Goal: Information Seeking & Learning: Find specific fact

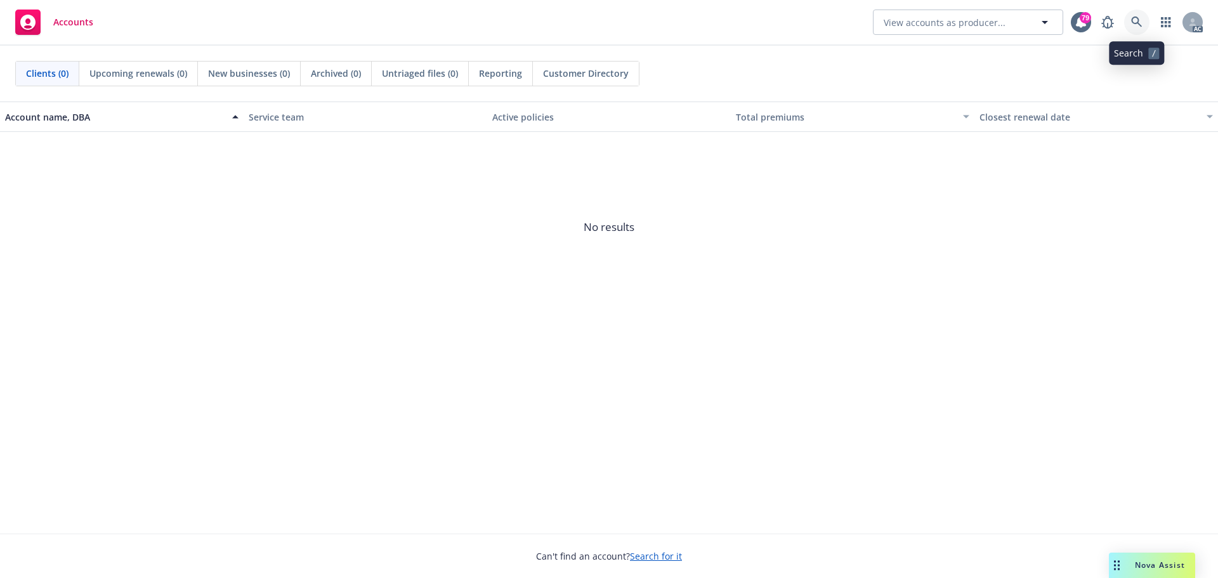
click at [1135, 27] on icon at bounding box center [1136, 21] width 11 height 11
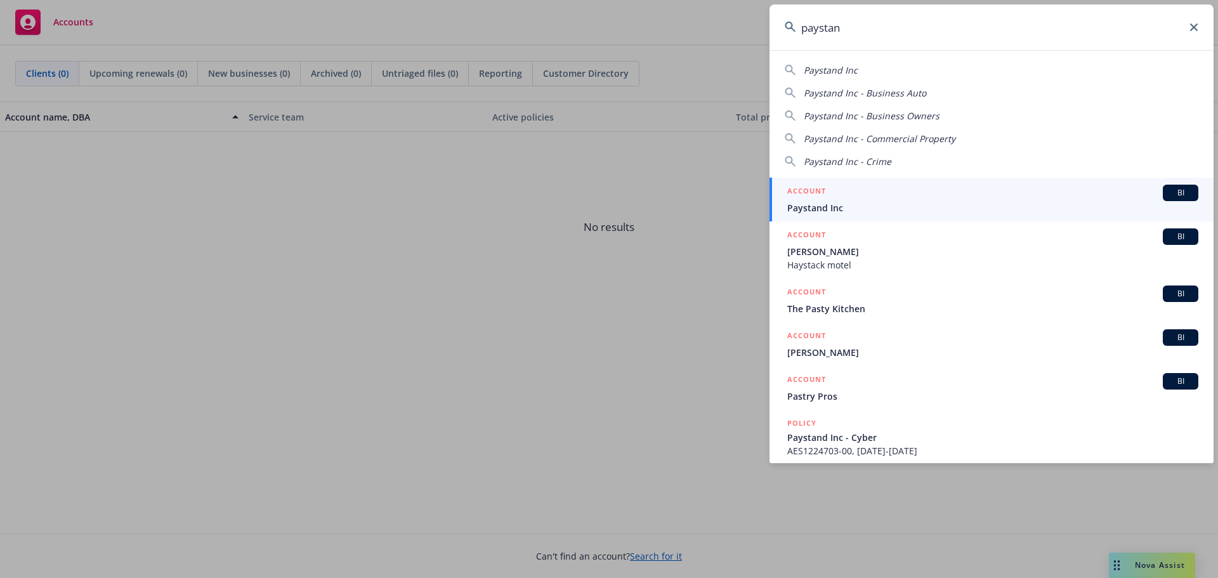
type input "paystand"
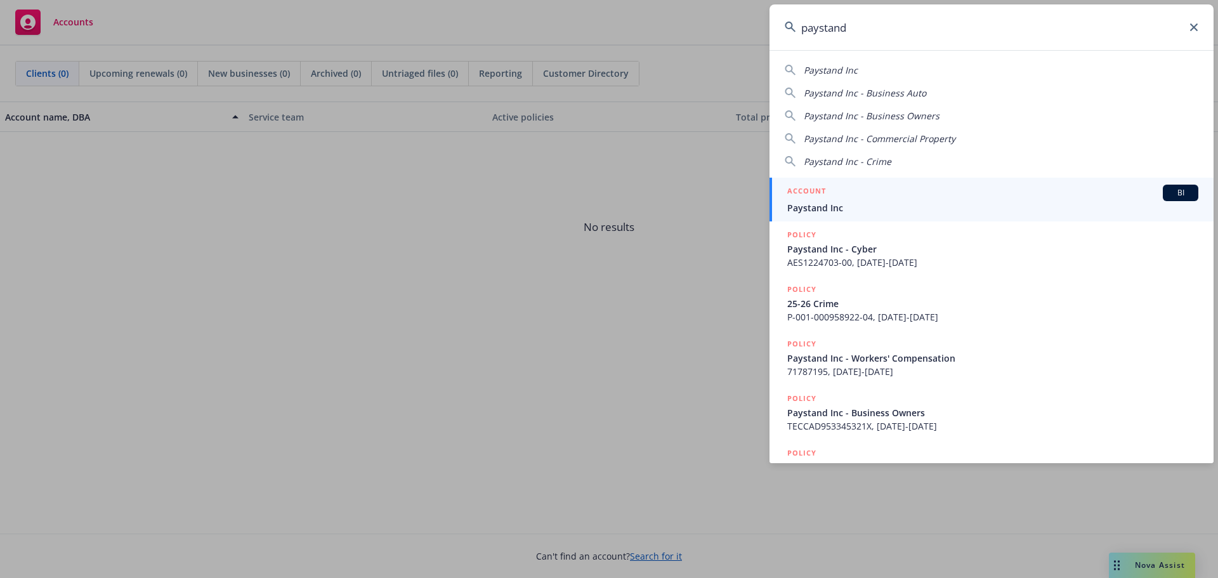
click at [862, 195] on div "ACCOUNT BI" at bounding box center [992, 193] width 411 height 16
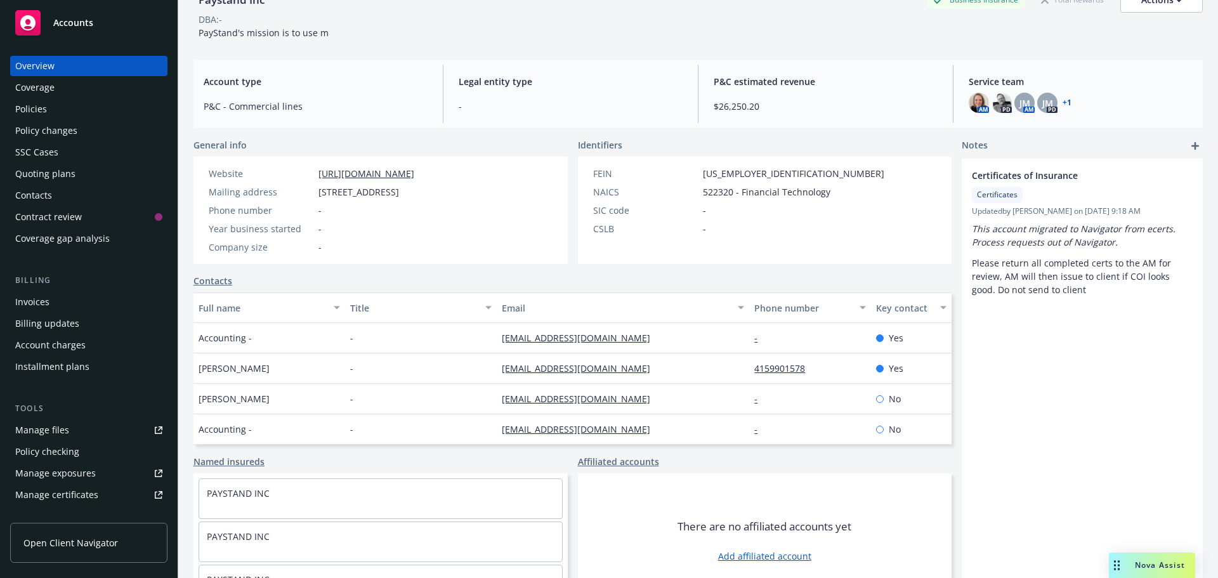
scroll to position [104, 0]
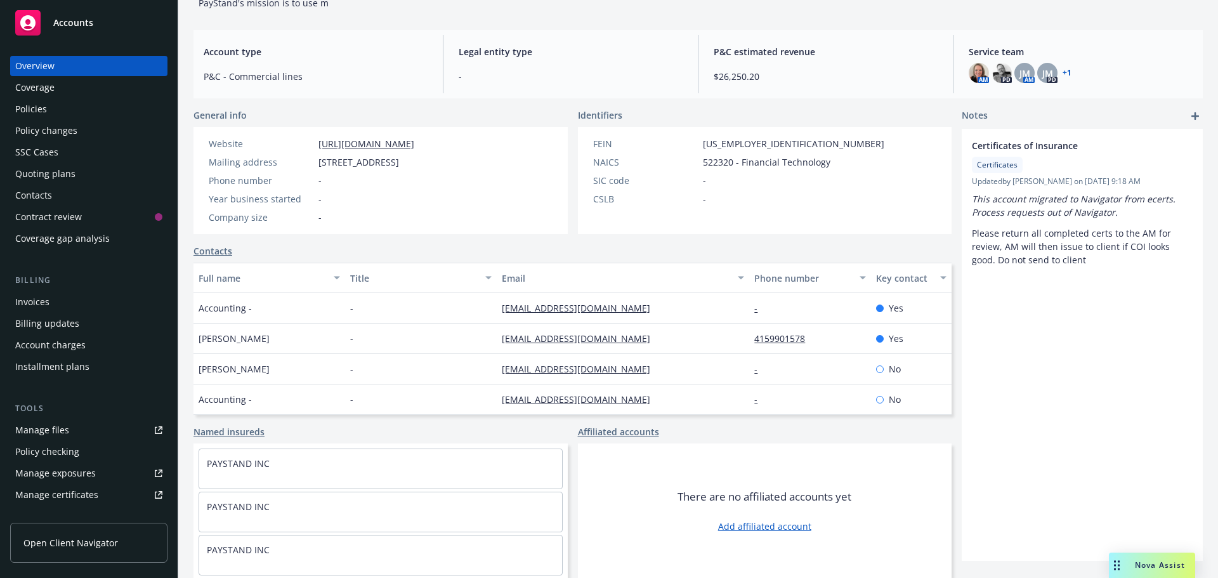
drag, startPoint x: 37, startPoint y: 110, endPoint x: 72, endPoint y: 110, distance: 34.3
click at [37, 110] on div "Policies" at bounding box center [31, 109] width 32 height 20
click at [44, 112] on div "Policies" at bounding box center [31, 109] width 32 height 20
click at [40, 107] on div "Policies" at bounding box center [31, 109] width 32 height 20
click at [36, 107] on div "Policies" at bounding box center [31, 109] width 32 height 20
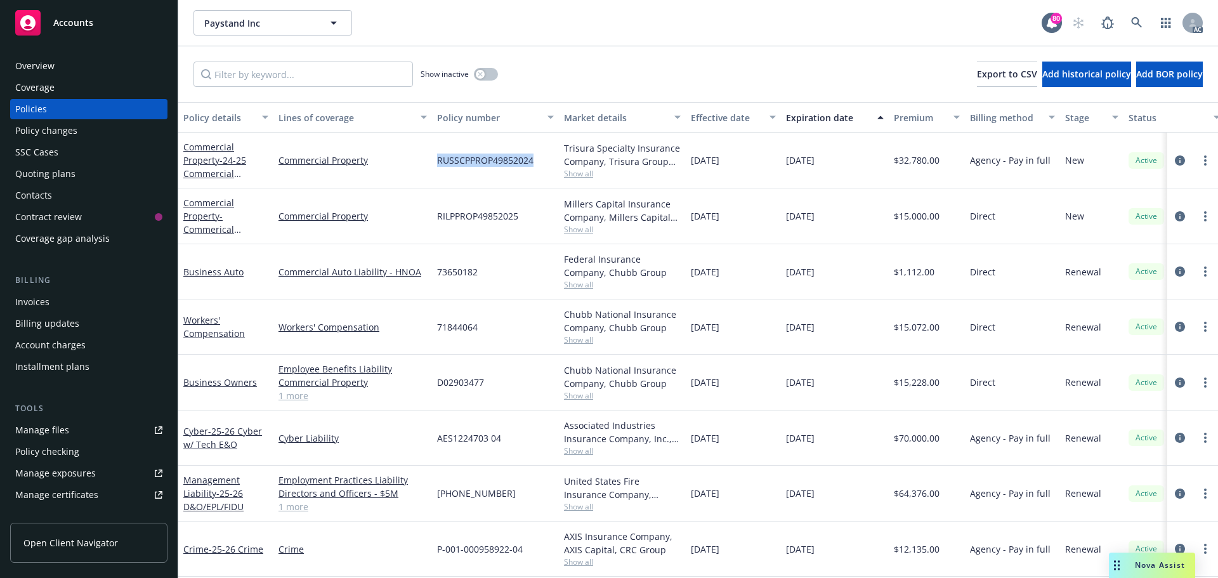
drag, startPoint x: 535, startPoint y: 160, endPoint x: 437, endPoint y: 162, distance: 97.7
click at [437, 162] on div "RUSSCPPROP49852024" at bounding box center [495, 161] width 127 height 56
copy span "RUSSCPPROP49852024"
click at [588, 173] on span "Show all" at bounding box center [622, 173] width 117 height 11
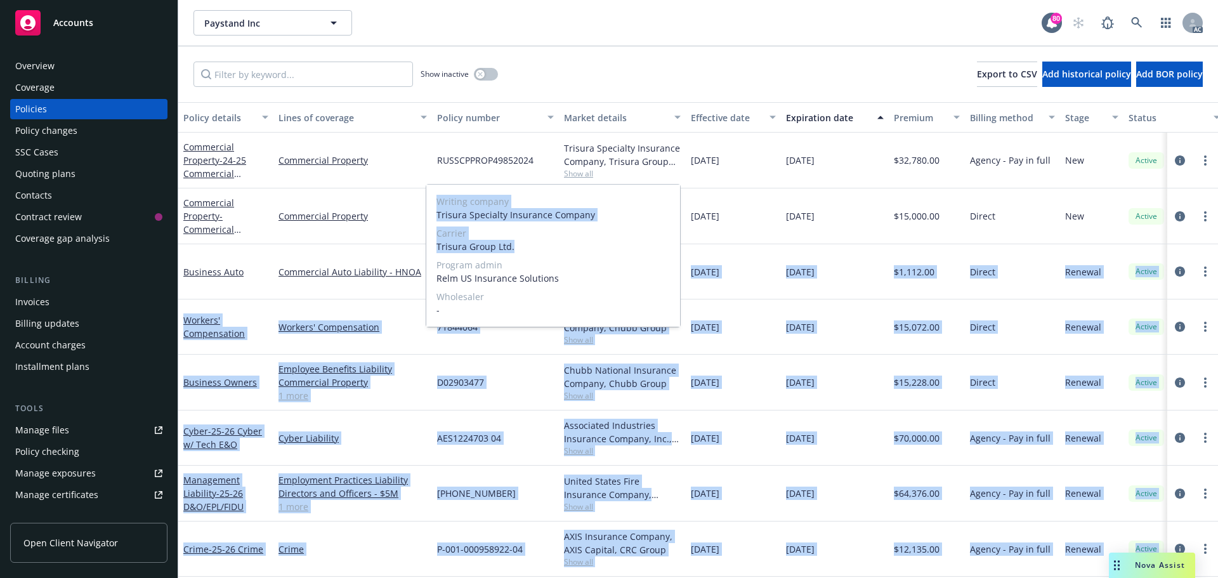
drag, startPoint x: 514, startPoint y: 247, endPoint x: 423, endPoint y: 247, distance: 90.7
click at [423, 247] on body "Accounts Overview Coverage Policies Policy changes SSC Cases Quoting plans Cont…" at bounding box center [609, 289] width 1218 height 578
click at [504, 244] on span "Trisura Group Ltd." at bounding box center [552, 246] width 233 height 13
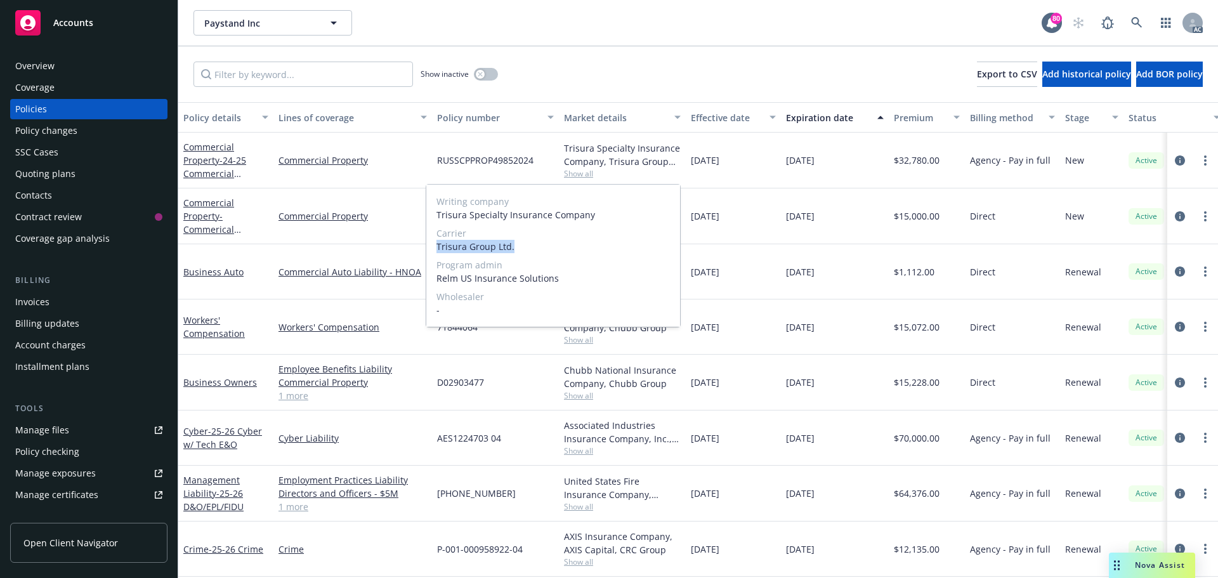
drag, startPoint x: 522, startPoint y: 242, endPoint x: 437, endPoint y: 245, distance: 85.0
click at [437, 245] on span "Trisura Group Ltd." at bounding box center [552, 246] width 233 height 13
copy span "Trisura Group Ltd."
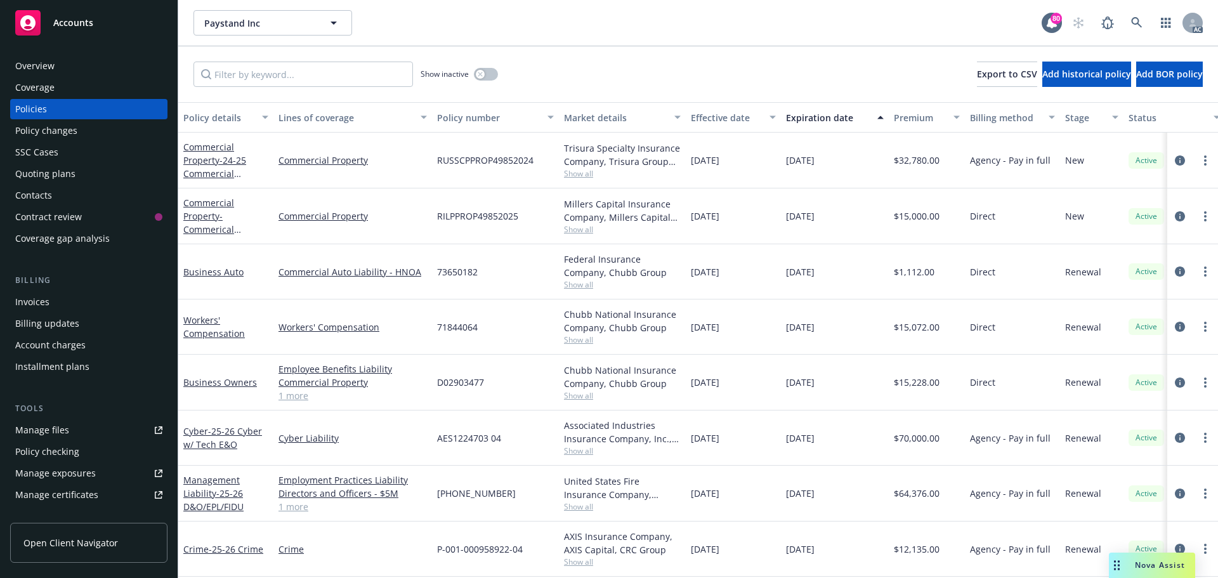
click at [59, 67] on div "Overview" at bounding box center [88, 66] width 147 height 20
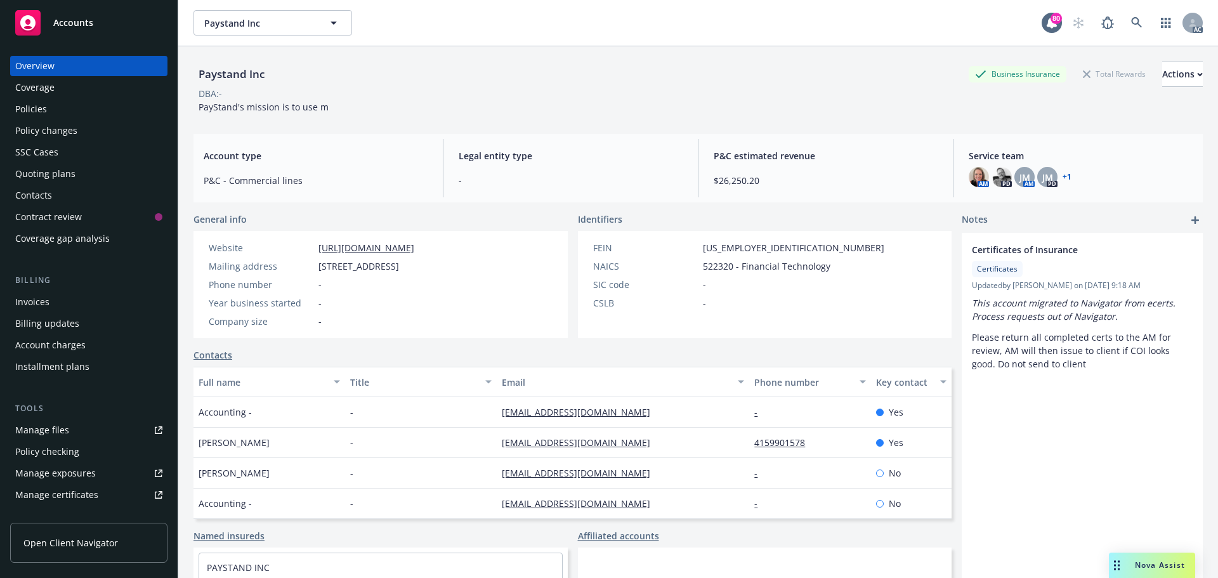
click at [62, 107] on div "Policies" at bounding box center [88, 109] width 147 height 20
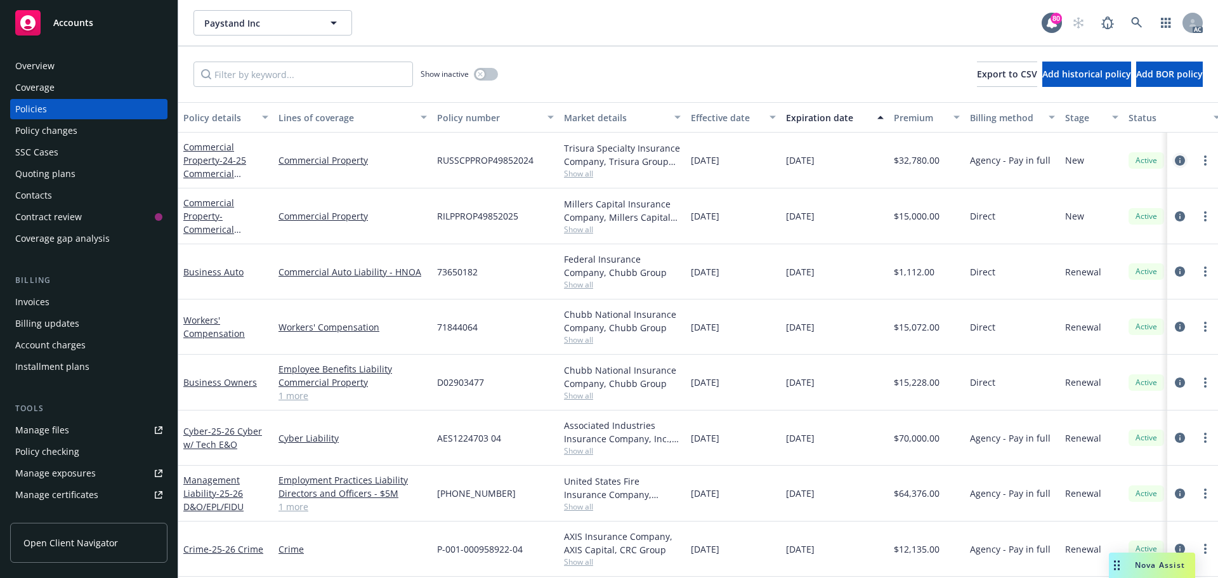
click at [1175, 159] on icon "circleInformation" at bounding box center [1180, 160] width 10 height 10
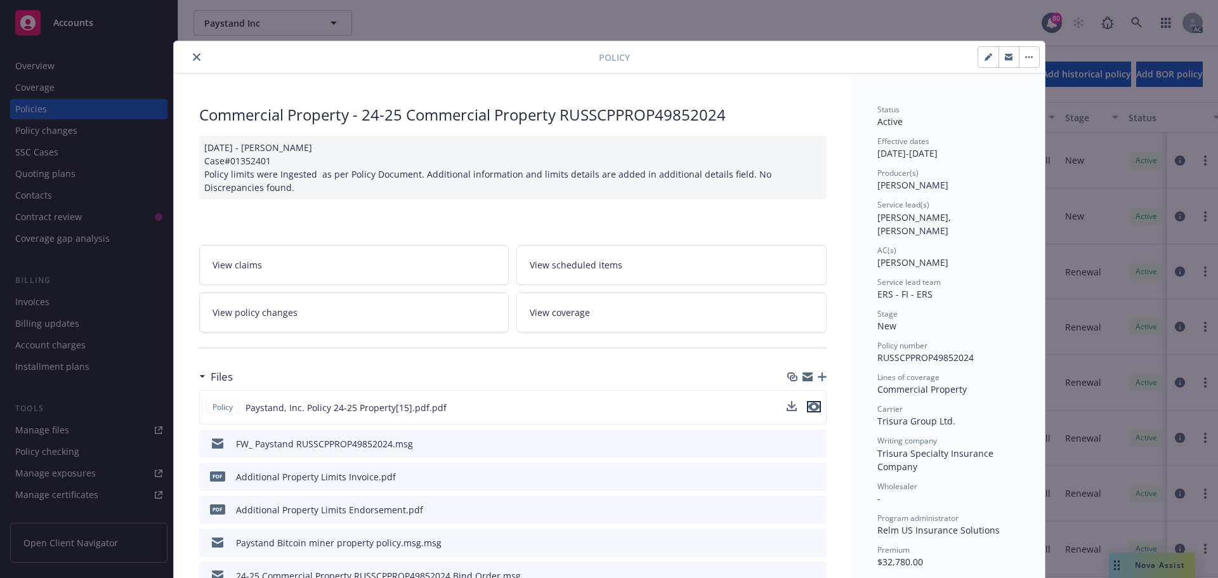
click at [812, 403] on icon "preview file" at bounding box center [813, 406] width 11 height 9
click at [193, 56] on icon "close" at bounding box center [197, 57] width 8 height 8
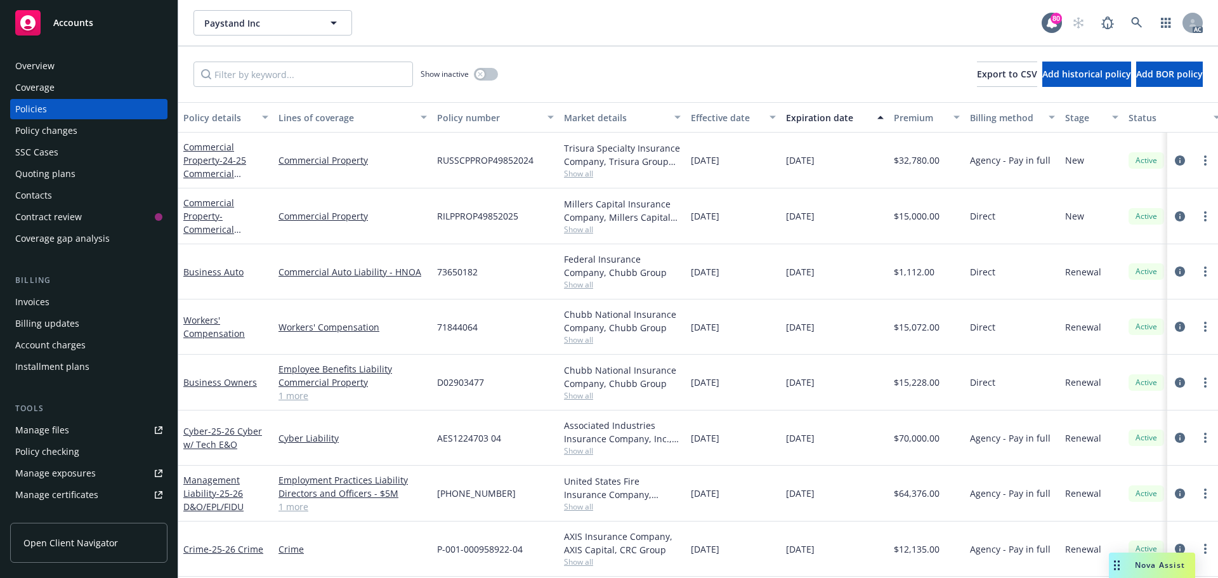
click at [76, 70] on div "Overview" at bounding box center [88, 66] width 147 height 20
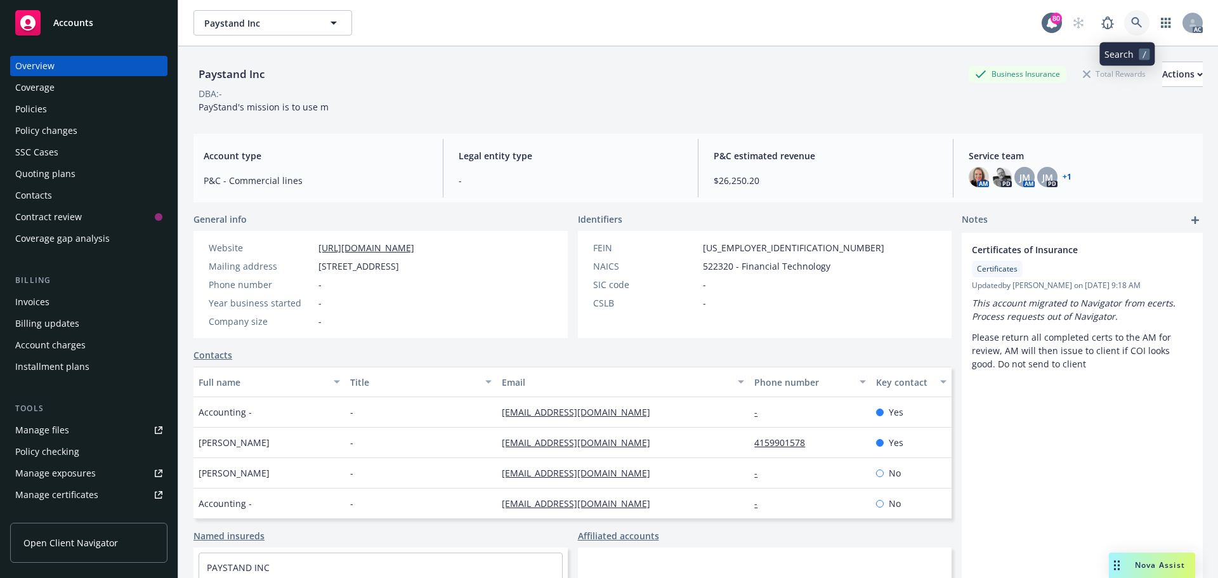
click at [1131, 21] on icon at bounding box center [1136, 22] width 11 height 11
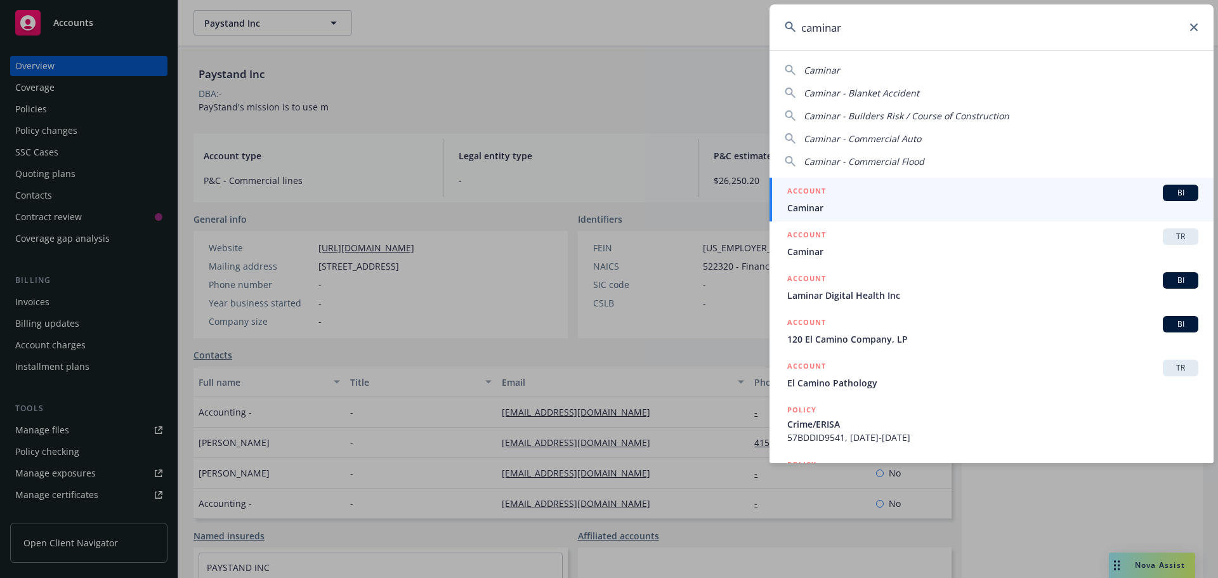
type input "caminar"
click at [852, 193] on div "ACCOUNT BI" at bounding box center [992, 193] width 411 height 16
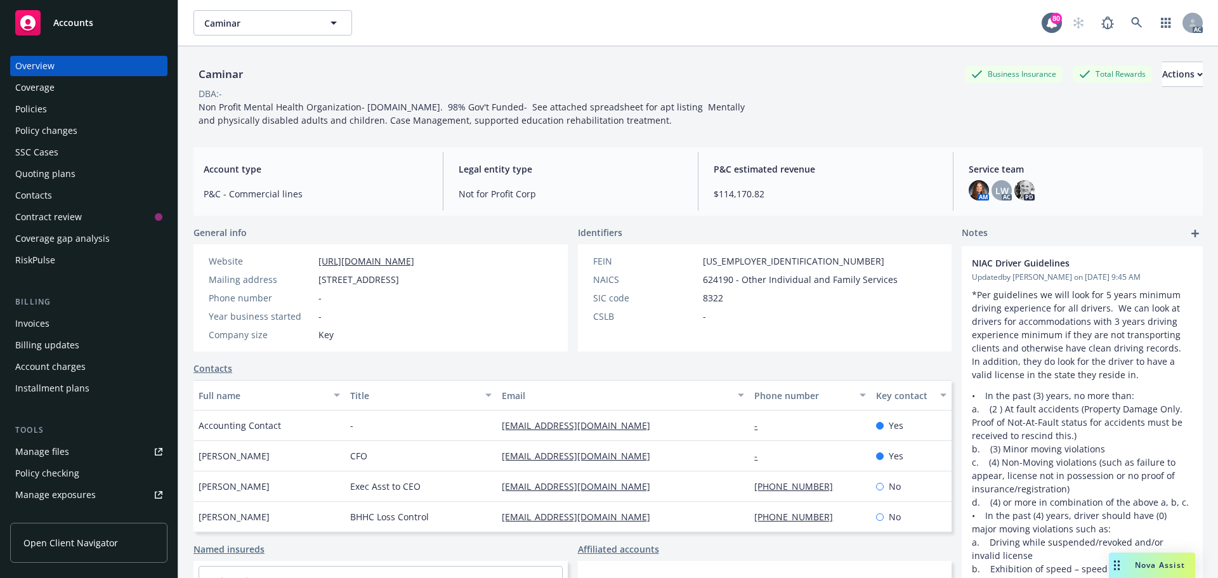
click at [40, 107] on div "Policies" at bounding box center [31, 109] width 32 height 20
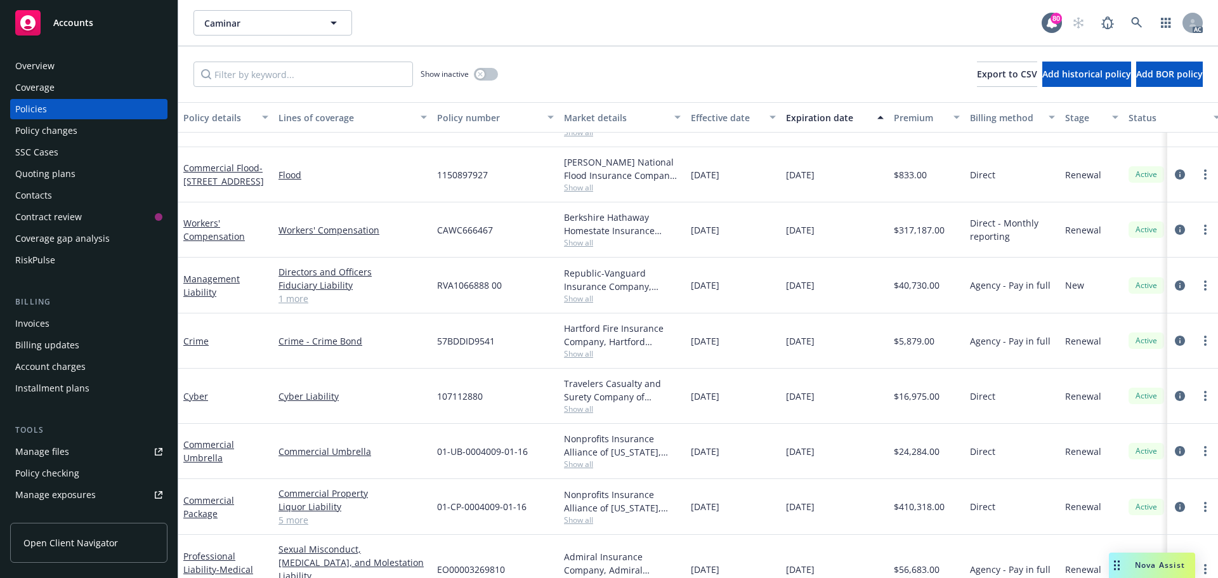
scroll to position [114, 0]
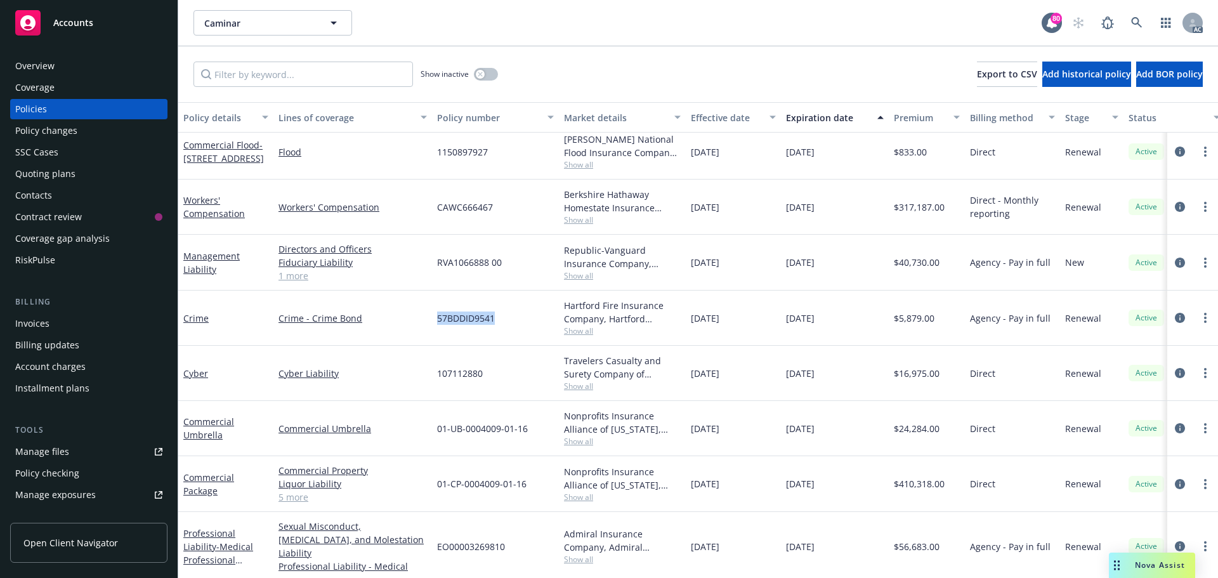
drag, startPoint x: 499, startPoint y: 319, endPoint x: 449, endPoint y: 319, distance: 50.1
click at [439, 319] on div "57BDDID9541" at bounding box center [495, 318] width 127 height 55
copy span "57BDDID9541"
click at [580, 334] on span "Show all" at bounding box center [622, 330] width 117 height 11
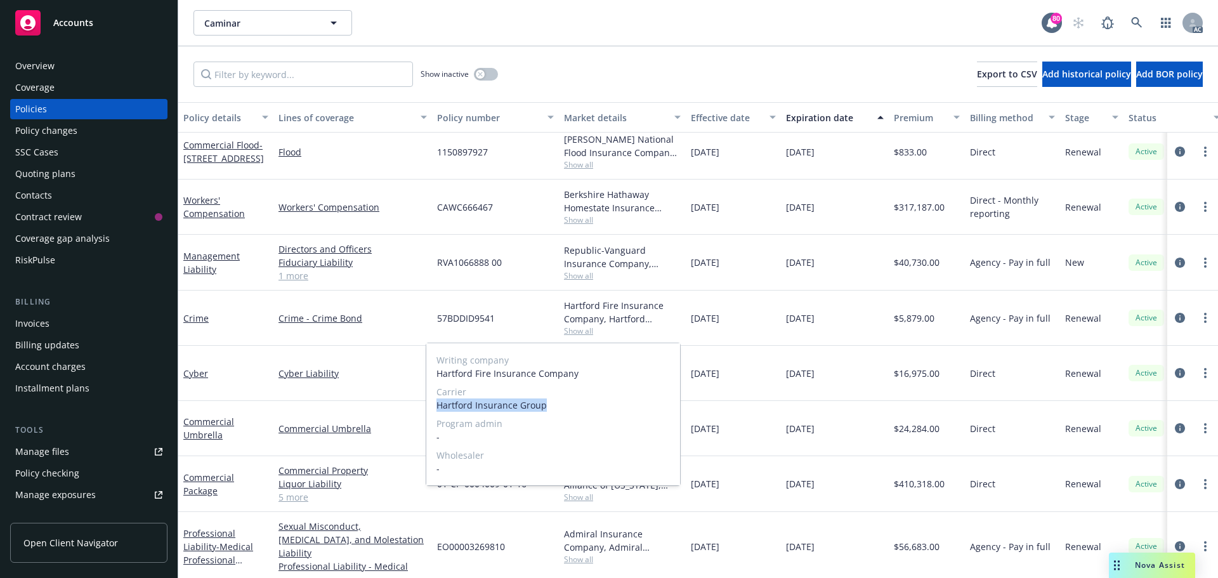
drag, startPoint x: 548, startPoint y: 405, endPoint x: 439, endPoint y: 405, distance: 109.1
click at [436, 405] on span "Hartford Insurance Group" at bounding box center [552, 404] width 233 height 13
copy span "Hartford Insurance Group"
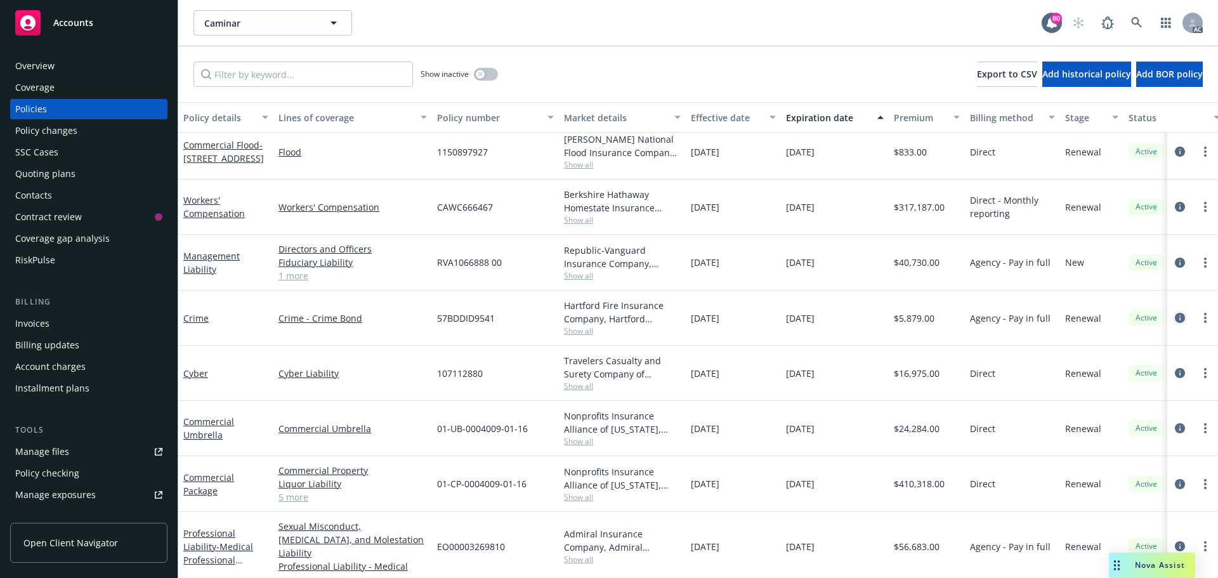
click at [1175, 318] on icon "circleInformation" at bounding box center [1180, 318] width 10 height 10
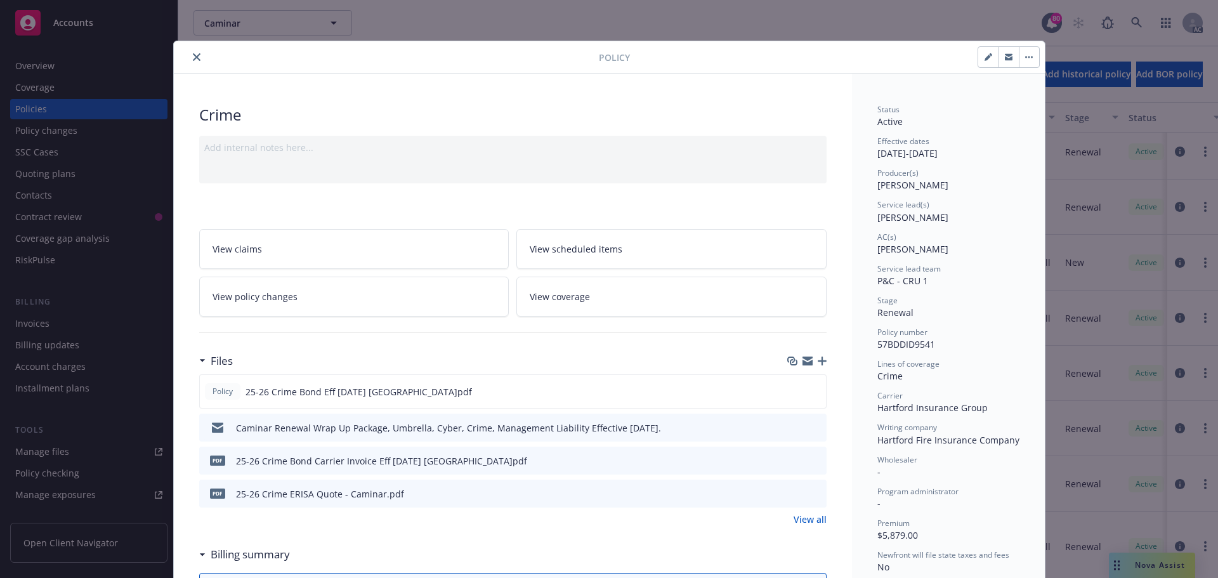
click at [193, 52] on button "close" at bounding box center [196, 56] width 15 height 15
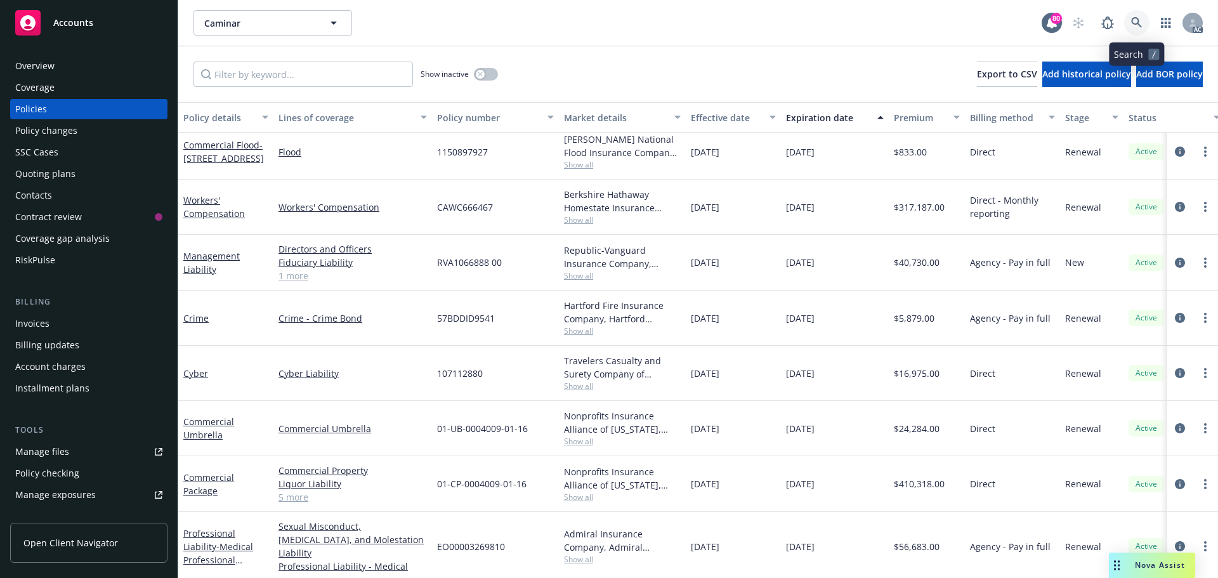
click at [1137, 21] on icon at bounding box center [1136, 22] width 11 height 11
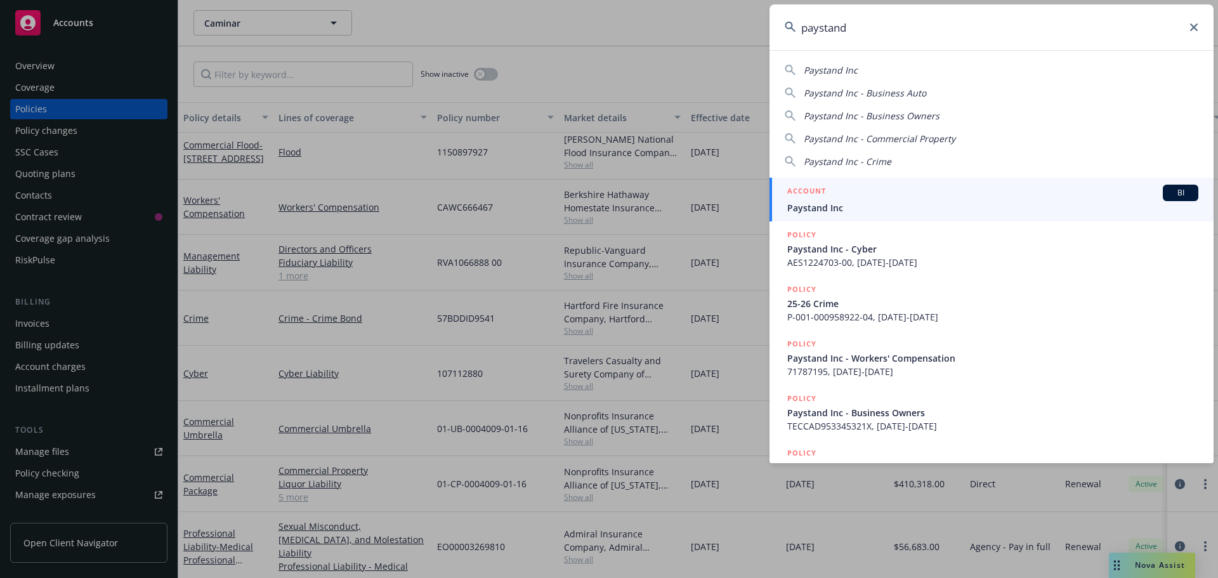
type input "paystand"
click at [873, 206] on span "Paystand Inc" at bounding box center [992, 207] width 411 height 13
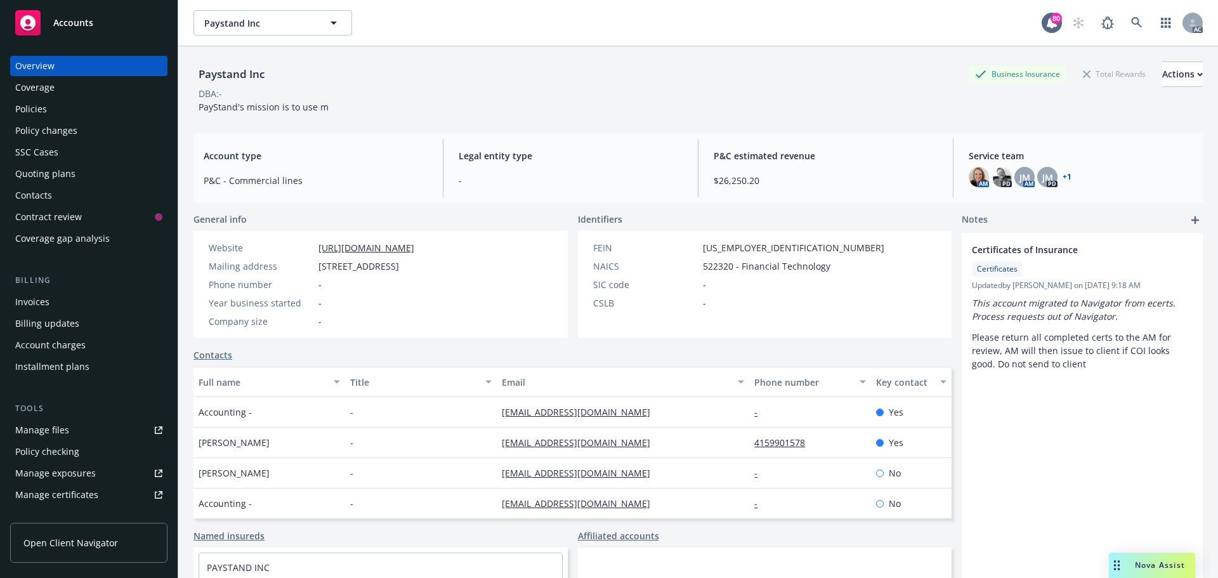
click at [65, 102] on div "Policies" at bounding box center [88, 109] width 147 height 20
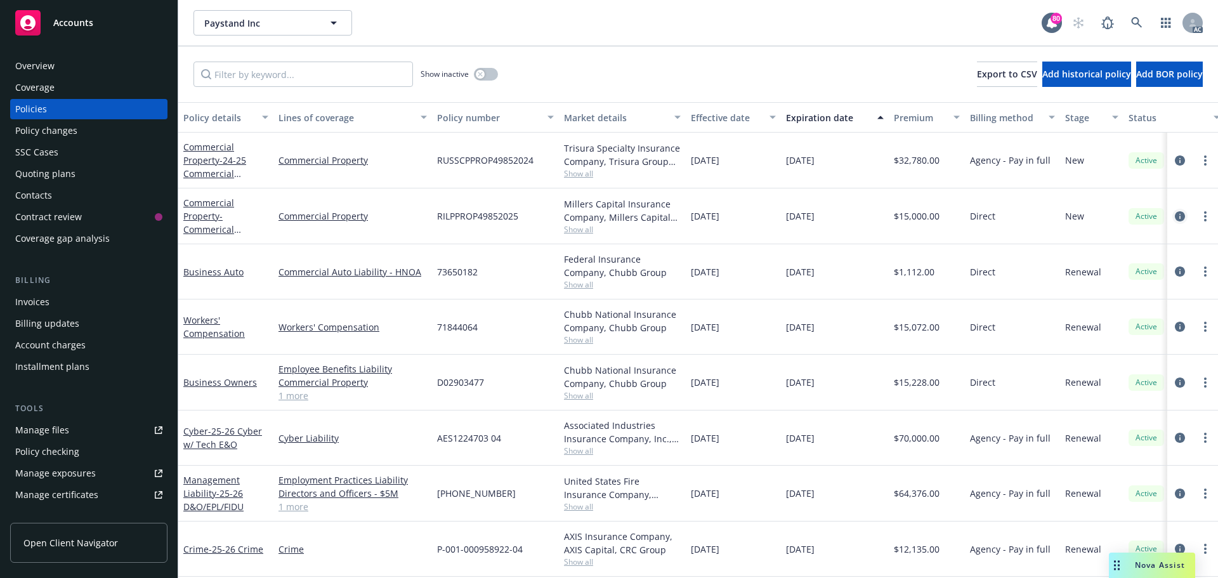
click at [1175, 216] on icon "circleInformation" at bounding box center [1180, 216] width 10 height 10
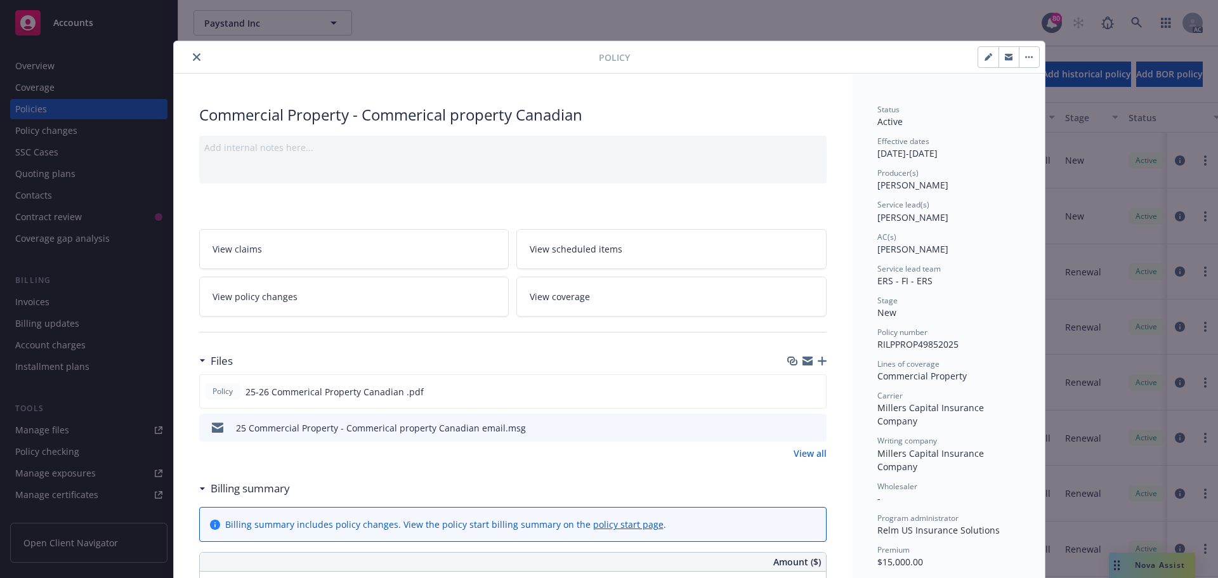
click at [193, 57] on icon "close" at bounding box center [197, 57] width 8 height 8
